Goal: Check status: Check status

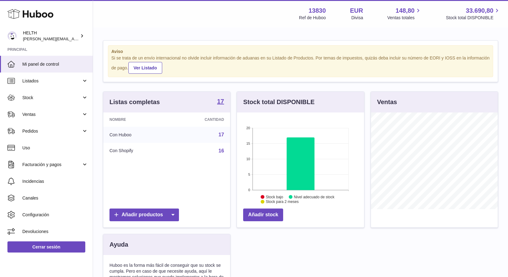
scroll to position [97, 127]
click at [74, 81] on span "Listados" at bounding box center [51, 81] width 59 height 6
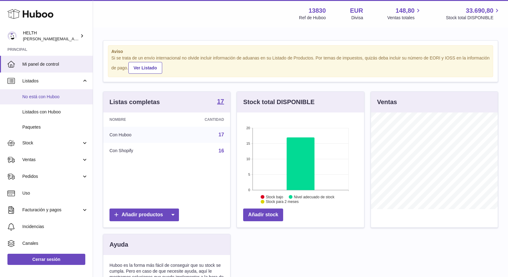
click at [62, 101] on link "No está con Huboo" at bounding box center [46, 96] width 93 height 15
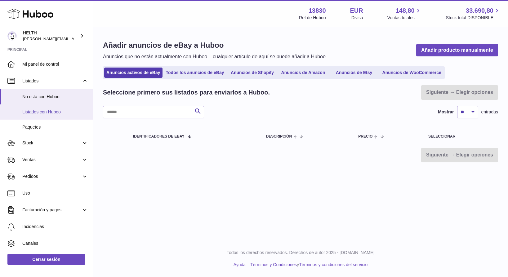
click at [52, 112] on span "Listados con Huboo" at bounding box center [55, 112] width 66 height 6
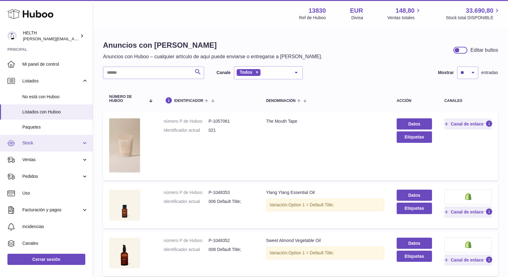
click at [48, 144] on span "Stock" at bounding box center [51, 143] width 59 height 6
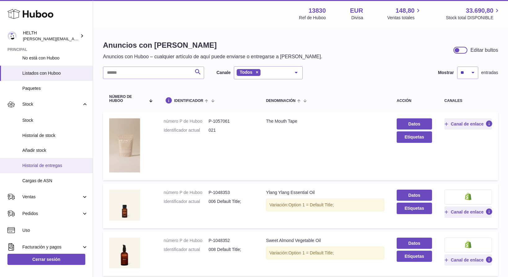
scroll to position [52, 0]
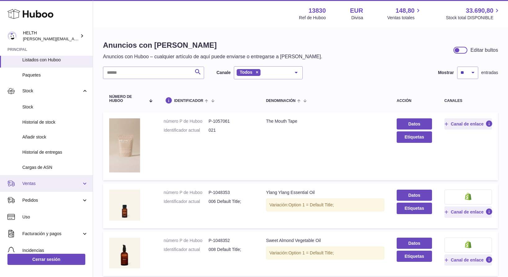
click at [53, 181] on span "Ventas" at bounding box center [51, 184] width 59 height 6
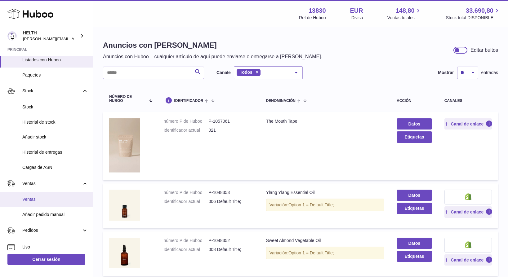
click at [52, 199] on span "Ventas" at bounding box center [55, 200] width 66 height 6
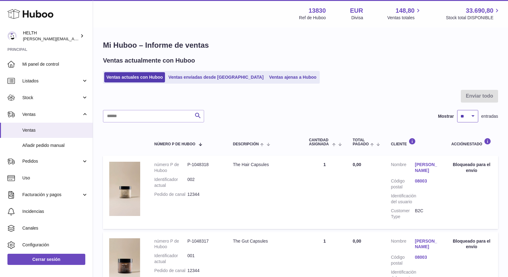
select select "**"
click at [216, 80] on link "Ventas enviadas desde Huboo" at bounding box center [216, 77] width 100 height 10
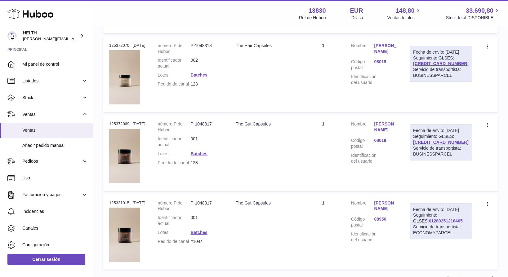
scroll to position [663, 0]
drag, startPoint x: 467, startPoint y: 148, endPoint x: 429, endPoint y: 150, distance: 38.5
click at [429, 150] on div "Fecha de envío: [DATE] Seguimiento GLSES: [CREDIT_CARD_NUMBER] Servicio de tran…" at bounding box center [441, 142] width 62 height 36
copy div "[CREDIT_CARD_NUMBER]"
click at [450, 145] on link "61280251234492" at bounding box center [441, 142] width 56 height 5
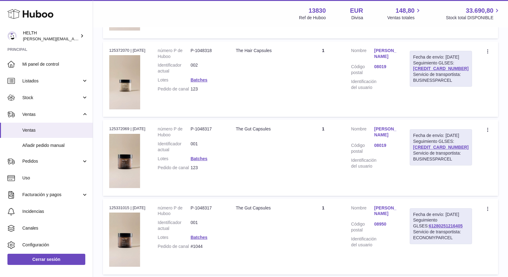
scroll to position [717, 0]
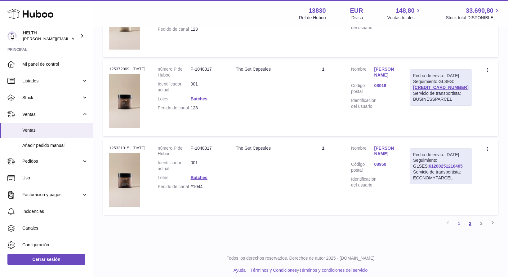
click at [471, 219] on link "2" at bounding box center [470, 223] width 11 height 11
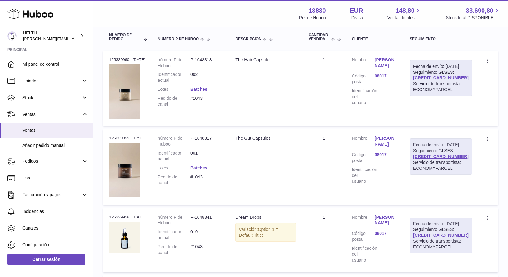
scroll to position [97, 0]
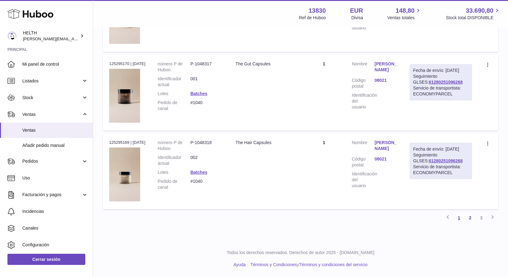
click at [461, 218] on link "1" at bounding box center [459, 218] width 11 height 11
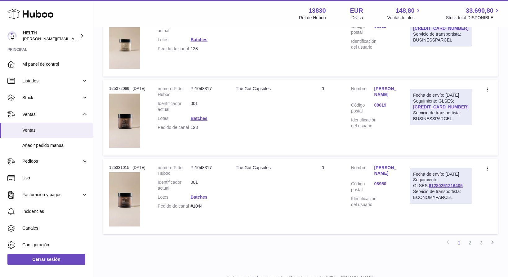
scroll to position [699, 0]
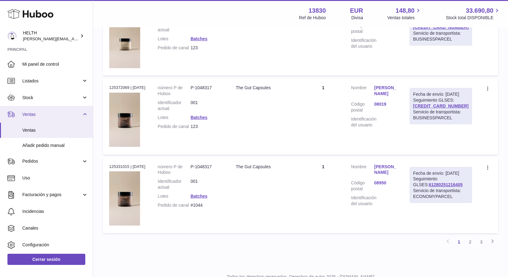
click at [62, 112] on span "Ventas" at bounding box center [51, 115] width 59 height 6
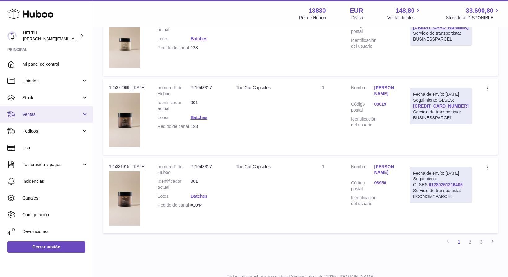
click at [62, 112] on span "Ventas" at bounding box center [51, 115] width 59 height 6
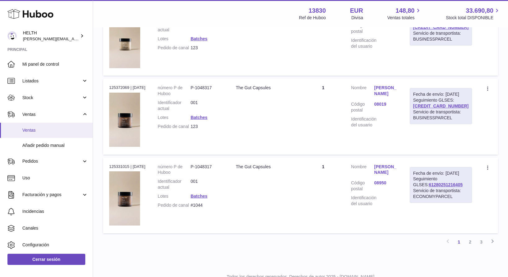
click at [59, 133] on link "Ventas" at bounding box center [46, 130] width 93 height 15
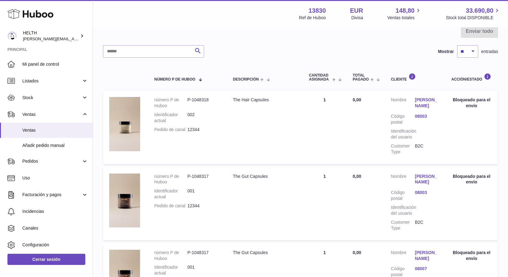
scroll to position [63, 0]
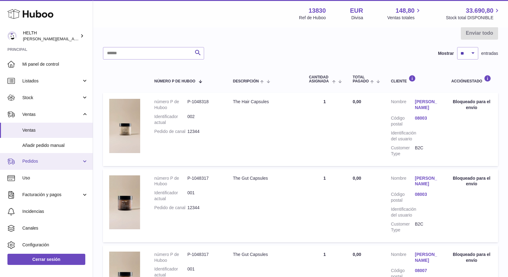
click at [54, 160] on span "Pedidos" at bounding box center [51, 162] width 59 height 6
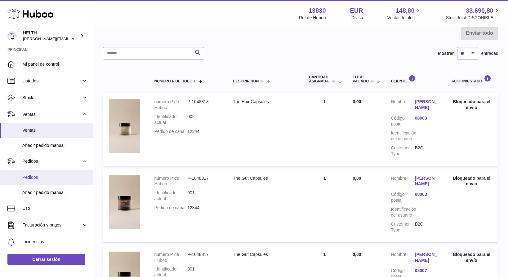
click at [48, 172] on link "Pedidos" at bounding box center [46, 177] width 93 height 15
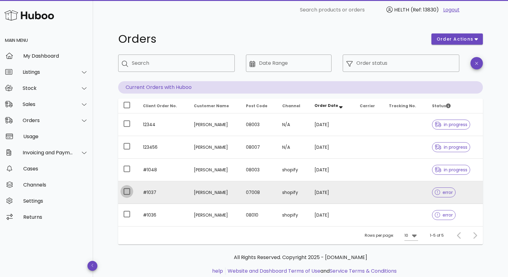
click at [126, 189] on div at bounding box center [127, 192] width 11 height 11
click at [127, 191] on div at bounding box center [127, 192] width 11 height 11
